Goal: Communication & Community: Answer question/provide support

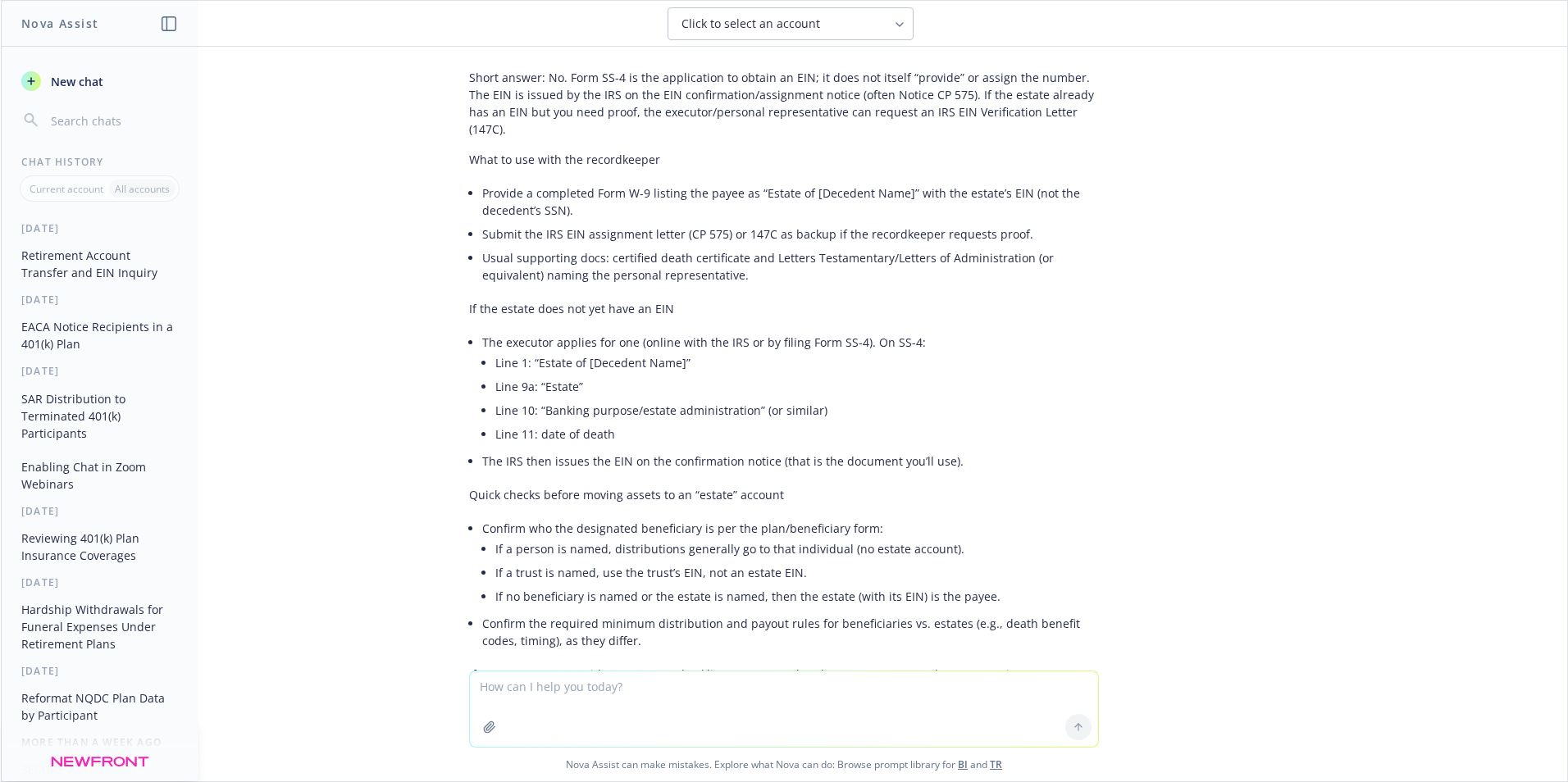
scroll to position [164, 0]
